Goal: Task Accomplishment & Management: Complete application form

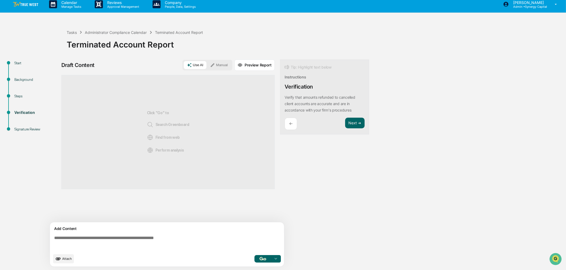
click at [31, 5] on img at bounding box center [26, 4] width 26 height 5
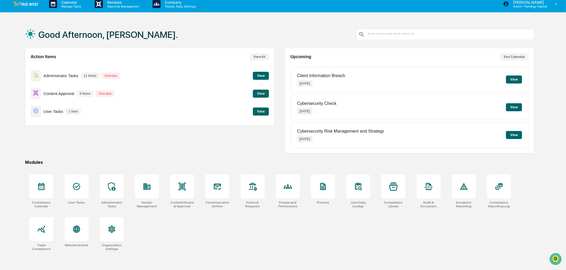
click at [262, 73] on button "View" at bounding box center [261, 76] width 16 height 8
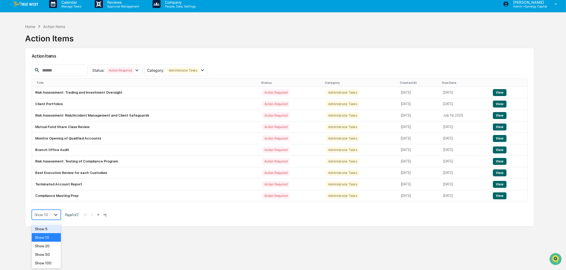
click at [55, 215] on icon at bounding box center [55, 214] width 5 height 5
click at [55, 247] on div "Show 20" at bounding box center [46, 246] width 29 height 9
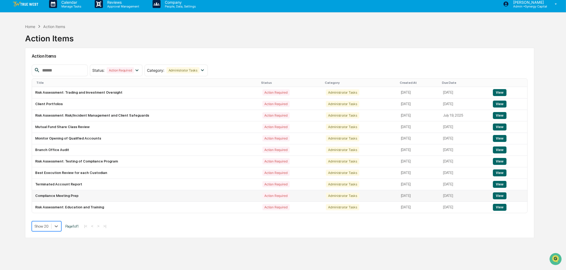
click at [500, 196] on button "View" at bounding box center [500, 195] width 14 height 7
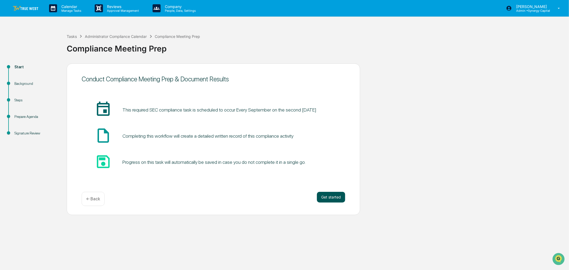
click at [330, 196] on button "Get started" at bounding box center [331, 197] width 28 height 11
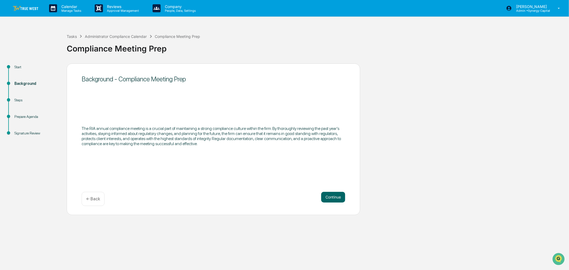
click at [330, 196] on button "Continue" at bounding box center [333, 197] width 24 height 11
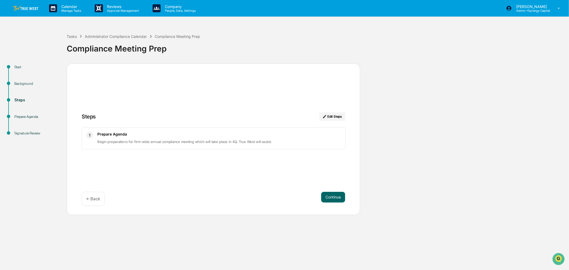
click at [330, 196] on button "Continue" at bounding box center [333, 197] width 24 height 11
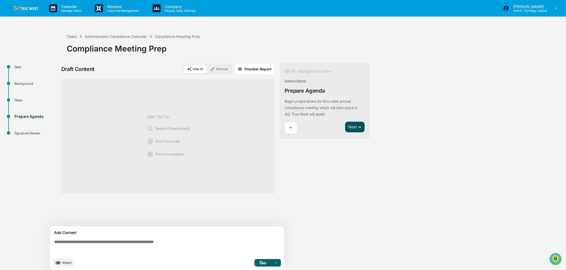
click at [354, 124] on button "Next ➔" at bounding box center [354, 127] width 19 height 11
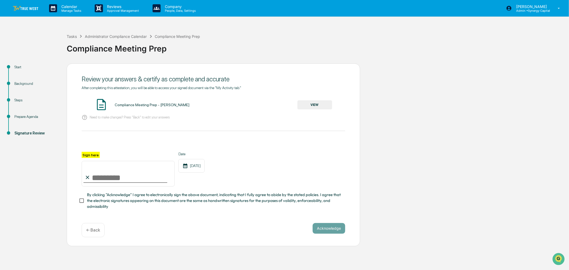
click at [91, 233] on p "← Back" at bounding box center [93, 229] width 14 height 5
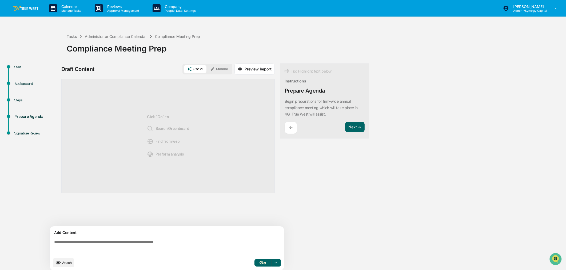
click at [215, 64] on div "Use AI Manual" at bounding box center [207, 69] width 50 height 11
click at [217, 68] on button "Manual" at bounding box center [219, 69] width 24 height 8
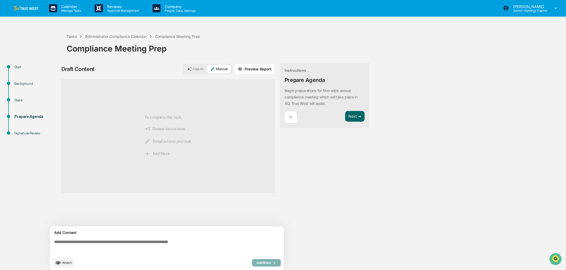
click at [170, 243] on textarea at bounding box center [168, 246] width 232 height 19
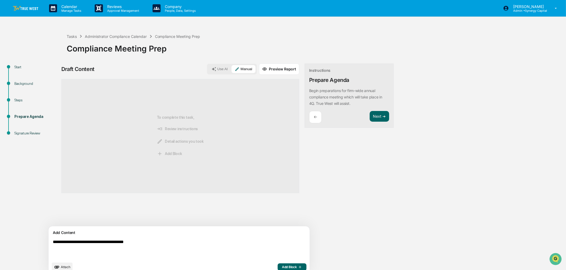
click at [166, 243] on textarea "**********" at bounding box center [167, 248] width 232 height 23
type textarea "**********"
click at [282, 266] on span "Add Block" at bounding box center [292, 267] width 20 height 4
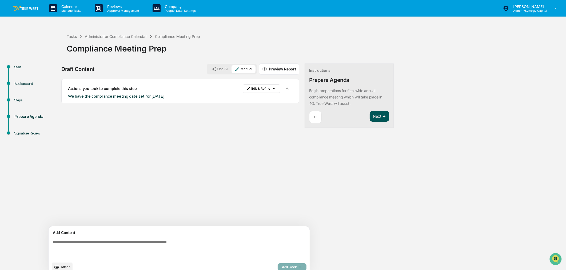
click at [370, 113] on button "Next ➔" at bounding box center [379, 116] width 19 height 11
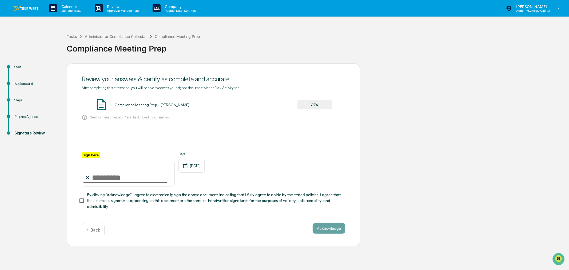
click at [312, 106] on button "VIEW" at bounding box center [314, 104] width 35 height 9
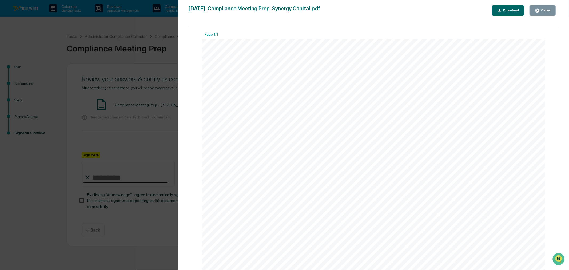
click at [548, 9] on div "Close" at bounding box center [545, 11] width 10 height 4
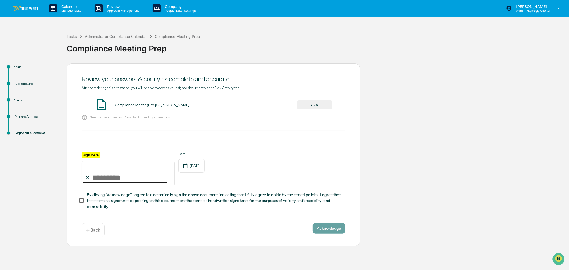
click at [97, 179] on input "Sign here" at bounding box center [128, 174] width 93 height 26
type input "**********"
click at [339, 233] on button "Acknowledge" at bounding box center [329, 228] width 33 height 11
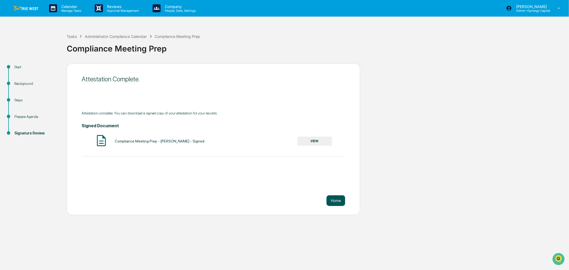
click at [338, 201] on button "Home" at bounding box center [335, 200] width 19 height 11
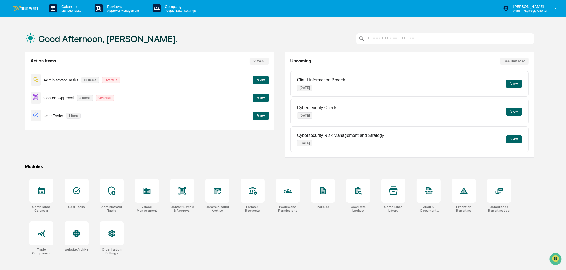
click at [258, 78] on button "View" at bounding box center [261, 80] width 16 height 8
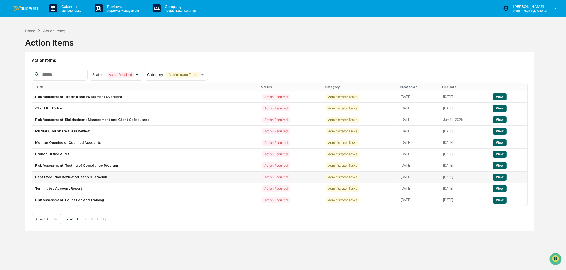
click at [502, 177] on button "View" at bounding box center [500, 177] width 14 height 7
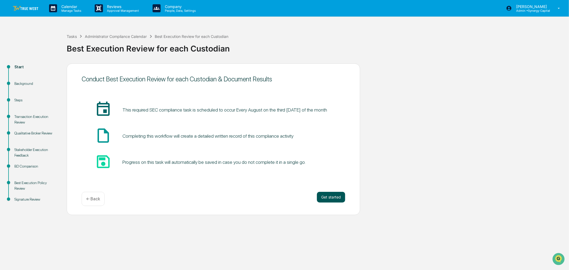
click at [332, 197] on button "Get started" at bounding box center [331, 197] width 28 height 11
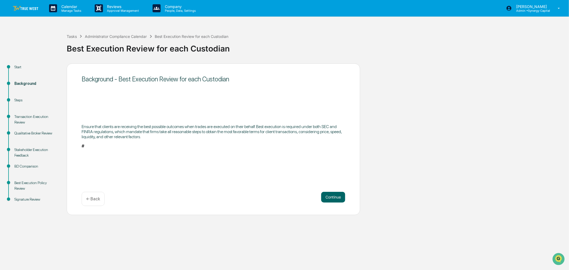
click at [332, 197] on button "Continue" at bounding box center [333, 197] width 24 height 11
